Goal: Information Seeking & Learning: Learn about a topic

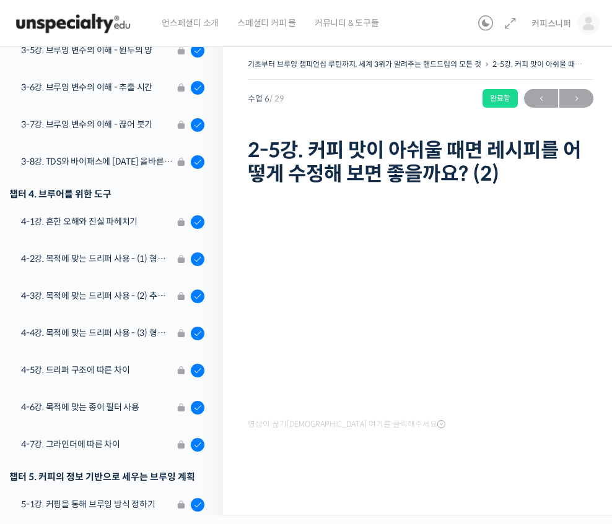
scroll to position [645, 0]
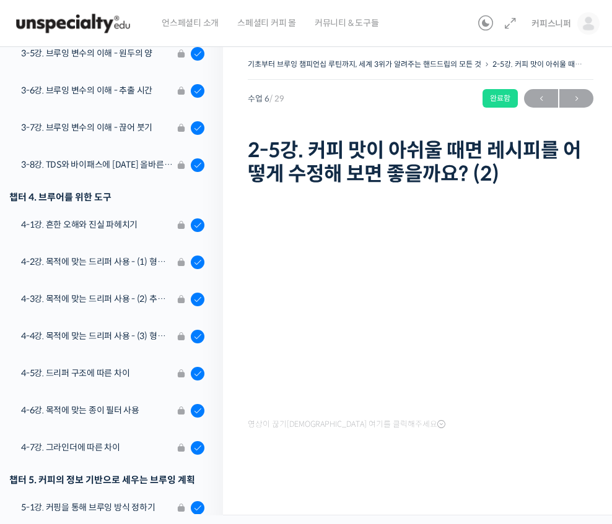
click at [163, 159] on li "3-8강. TDS와 바이패스에 대한 올바른 이해" at bounding box center [108, 167] width 229 height 37
click at [136, 149] on li "3-8강. TDS와 바이패스에 대한 올바른 이해" at bounding box center [108, 167] width 229 height 37
click at [139, 153] on li "3-8강. TDS와 바이패스에 대한 올바른 이해" at bounding box center [108, 167] width 229 height 37
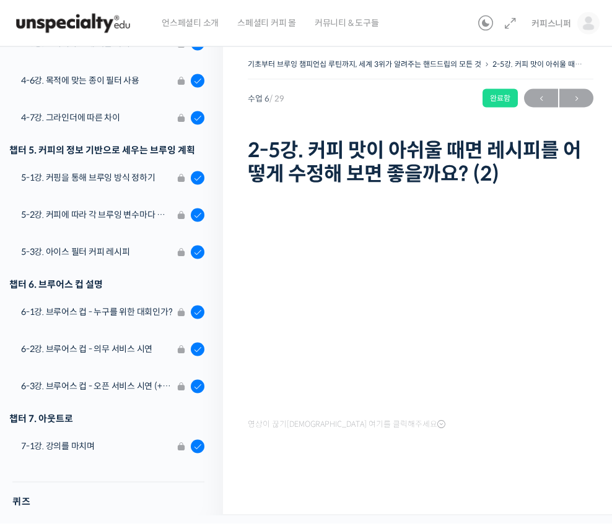
scroll to position [0, 0]
click at [89, 13] on img at bounding box center [72, 23] width 121 height 37
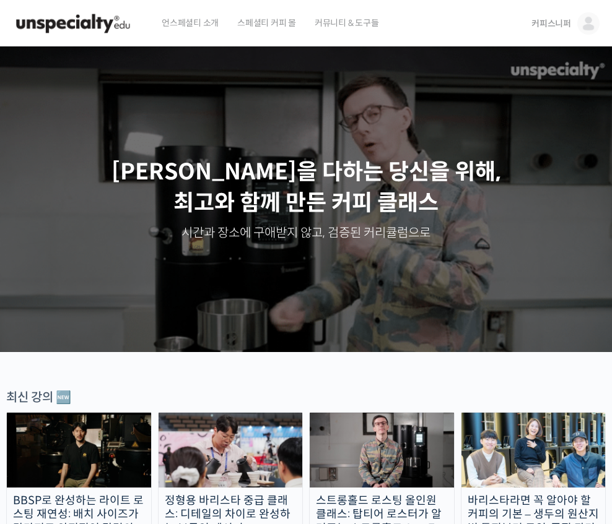
click at [585, 27] on img at bounding box center [588, 23] width 22 height 22
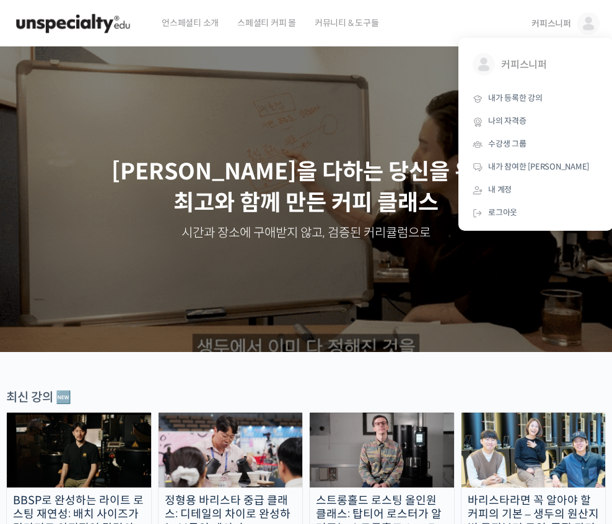
click at [527, 100] on span "내가 등록한 강의" at bounding box center [515, 98] width 54 height 11
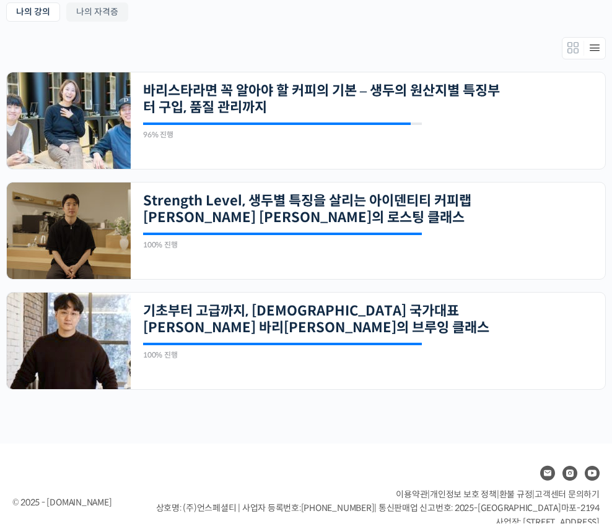
scroll to position [245, 0]
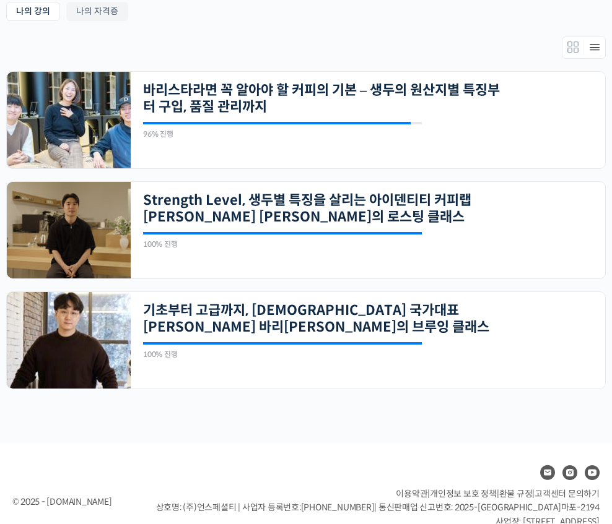
click at [468, 335] on link "기초부터 고급까지, [DEMOGRAPHIC_DATA] 국가대표 [PERSON_NAME] 바리[PERSON_NAME]의 브루잉 클래스" at bounding box center [323, 320] width 360 height 34
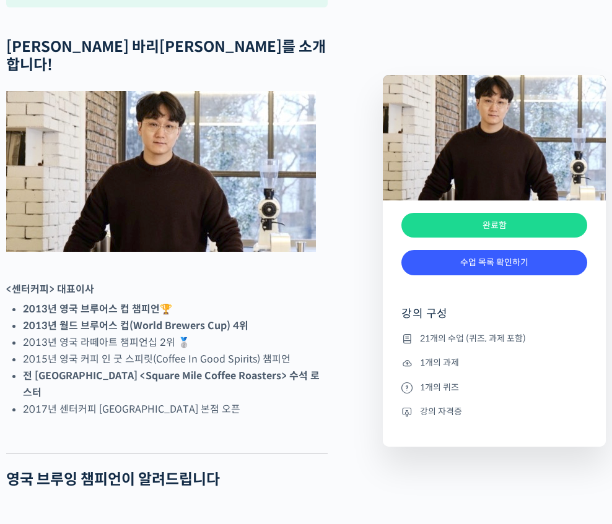
scroll to position [505, 0]
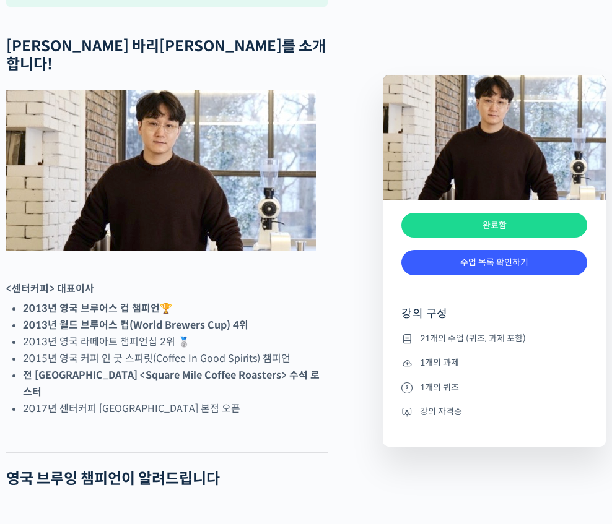
click at [503, 263] on link "수업 목록 확인하기" at bounding box center [494, 262] width 186 height 25
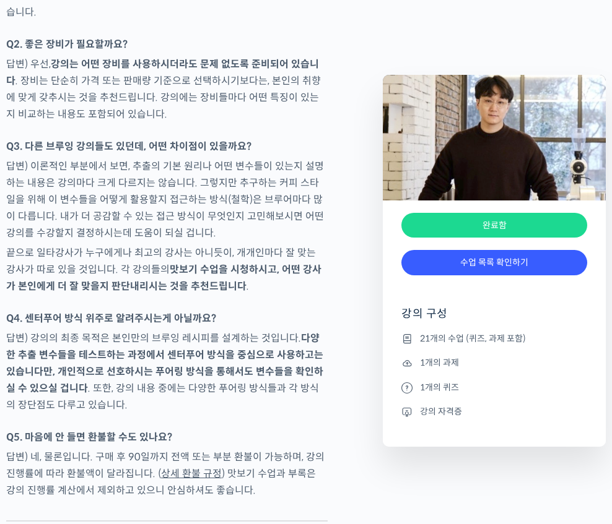
scroll to position [5758, 0]
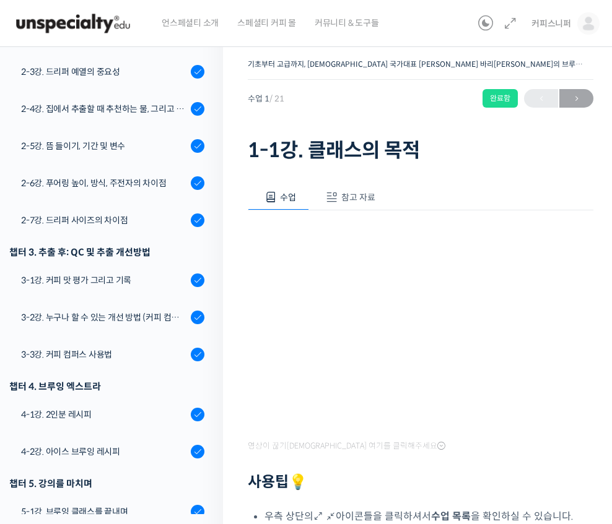
scroll to position [550, 0]
click at [161, 301] on link "3-2강. 누구나 할 수 있는 개선 방법 (커피 컴퍼스)" at bounding box center [108, 317] width 229 height 33
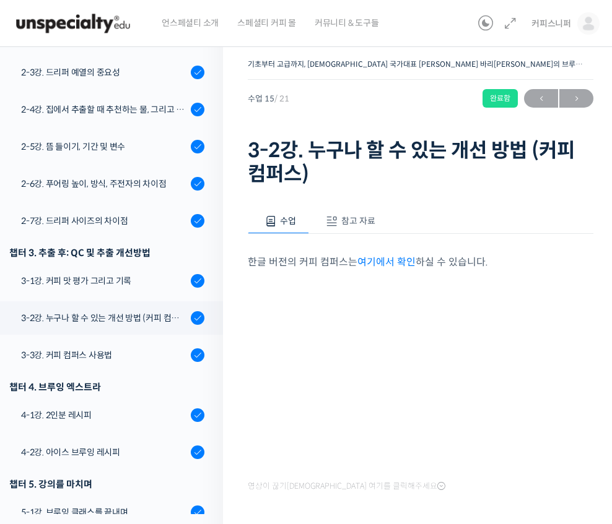
click at [151, 177] on div "2-6강. 푸어링 높이, 방식, 주전자의 차이점" at bounding box center [104, 184] width 166 height 14
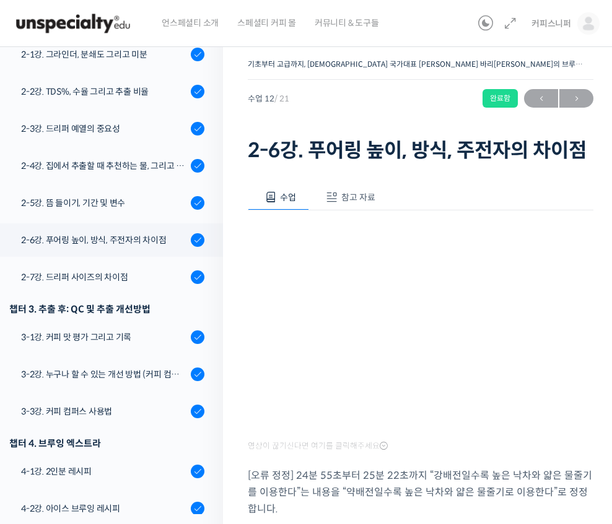
scroll to position [475, 0]
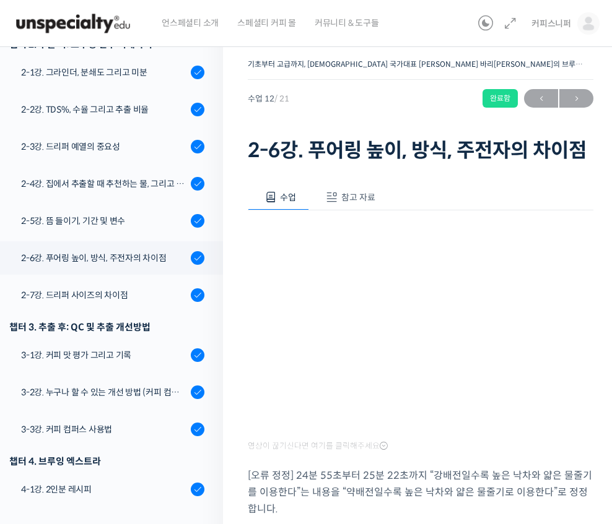
click at [132, 214] on div "2-5강. 뜸 들이기, 기간 및 변수" at bounding box center [104, 221] width 166 height 14
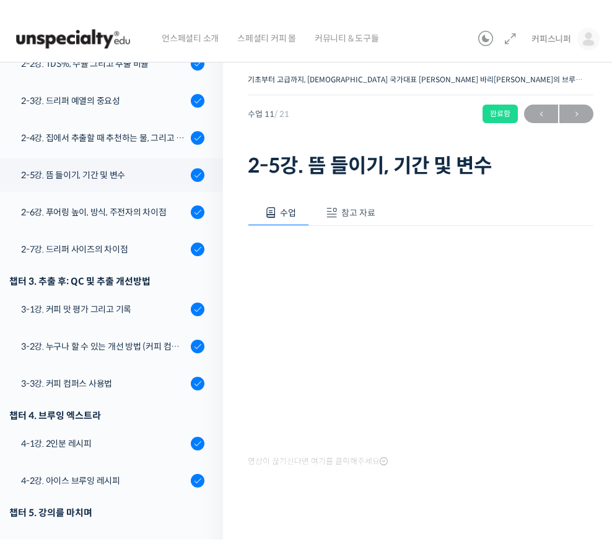
scroll to position [550, 0]
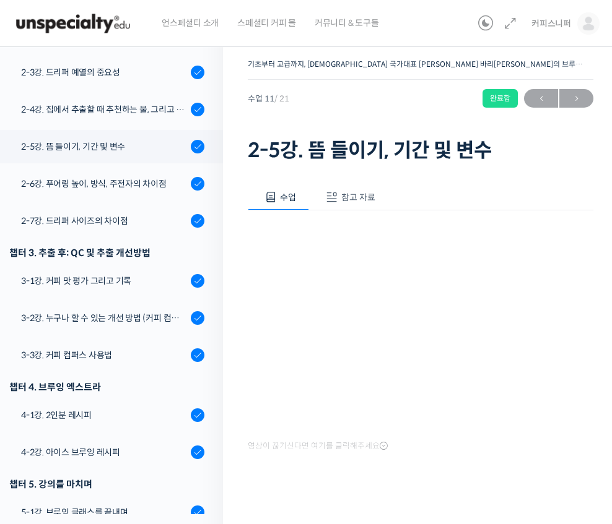
click at [267, 431] on div "영상이 끊기신다면 여기를 클릭해주세요" at bounding box center [420, 332] width 345 height 245
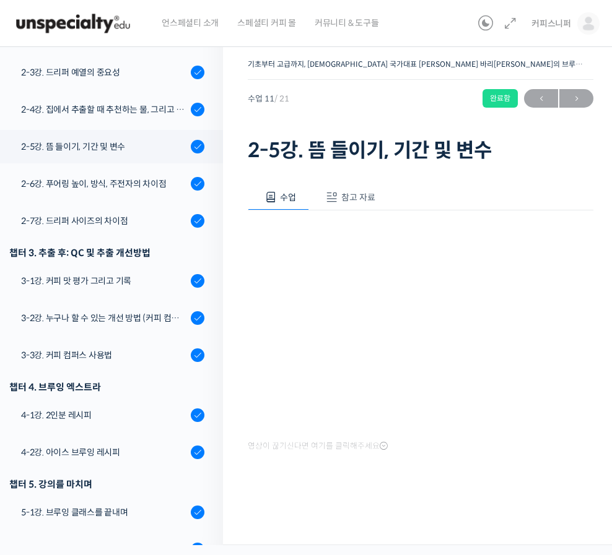
scroll to position [524, 0]
